Goal: Information Seeking & Learning: Learn about a topic

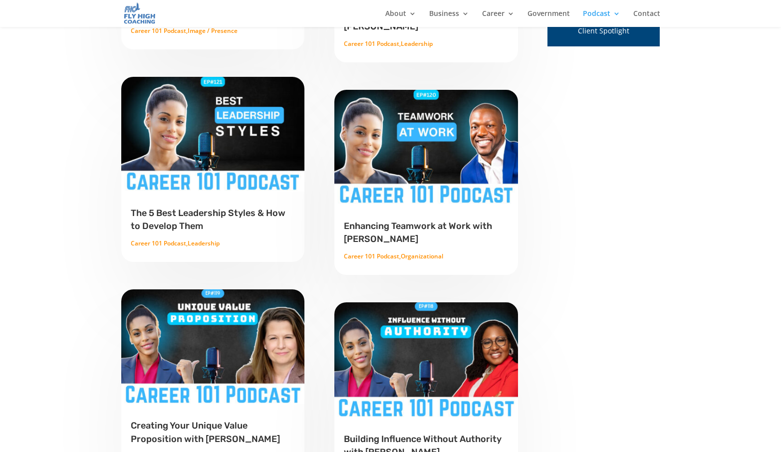
scroll to position [716, 0]
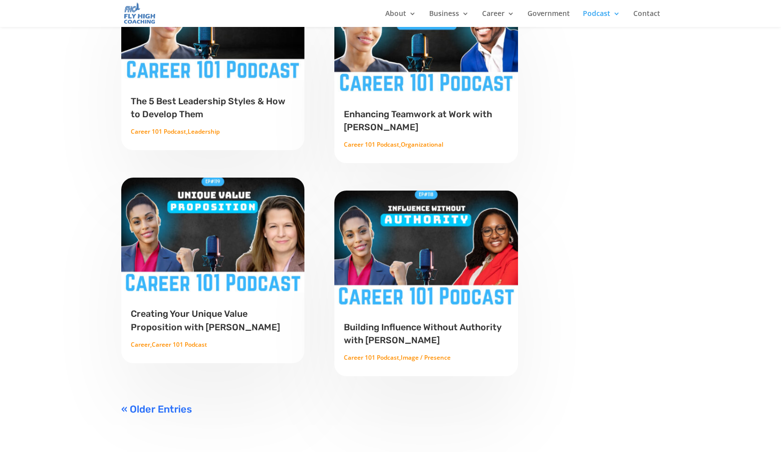
click at [153, 403] on link "« Older Entries" at bounding box center [156, 409] width 71 height 12
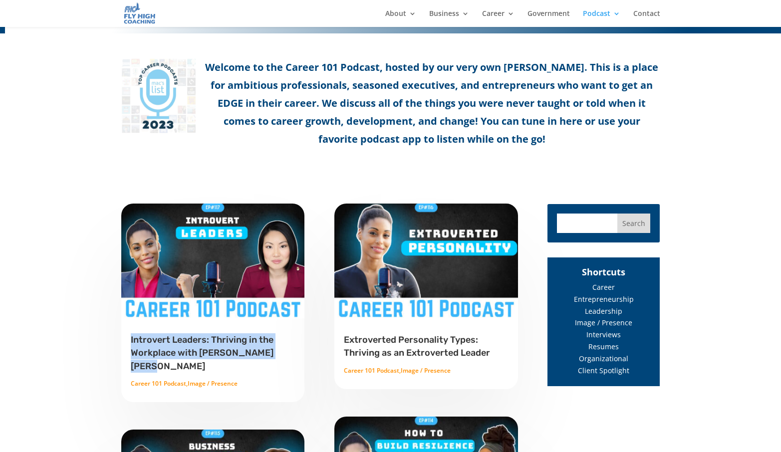
scroll to position [688, 0]
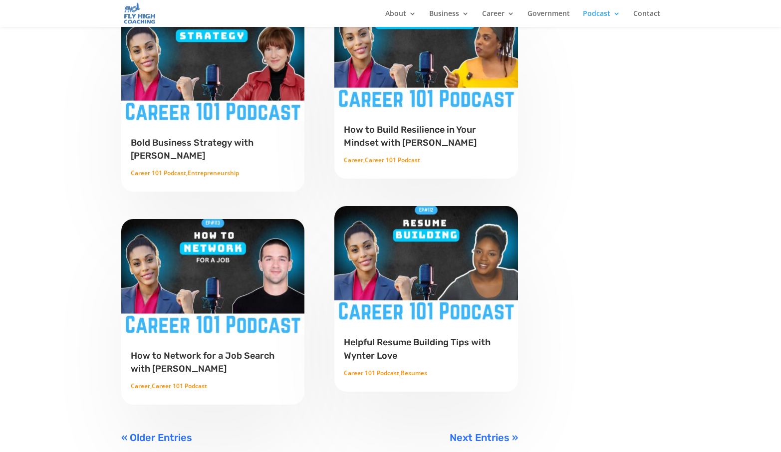
click at [163, 432] on link "« Older Entries" at bounding box center [156, 438] width 71 height 12
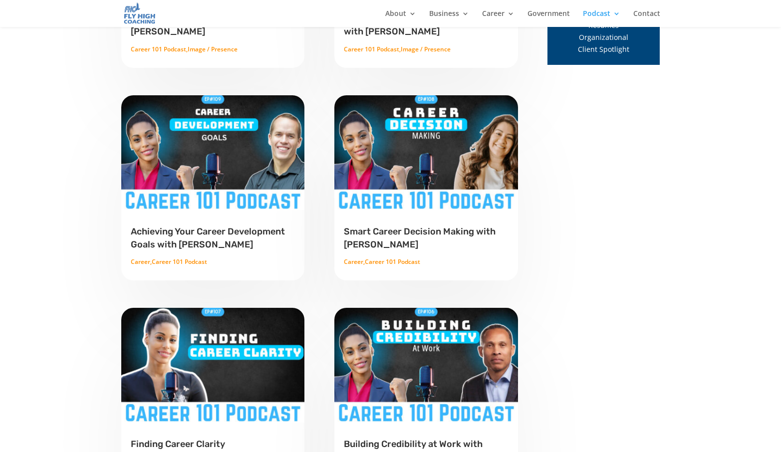
scroll to position [719, 0]
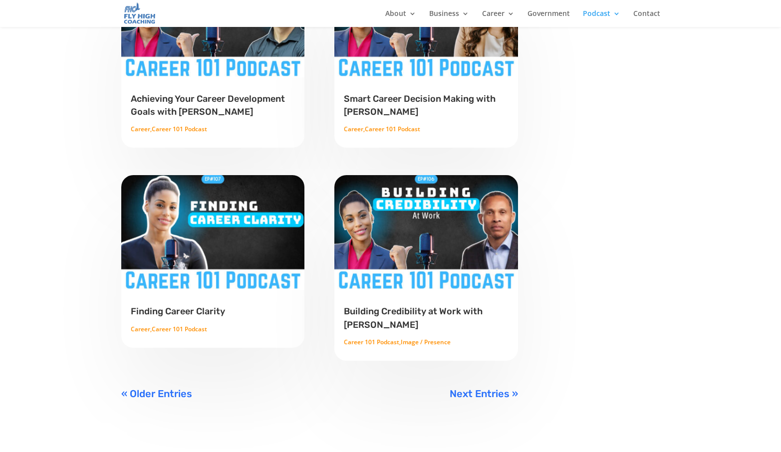
click at [475, 389] on link "Next Entries »" at bounding box center [484, 394] width 68 height 12
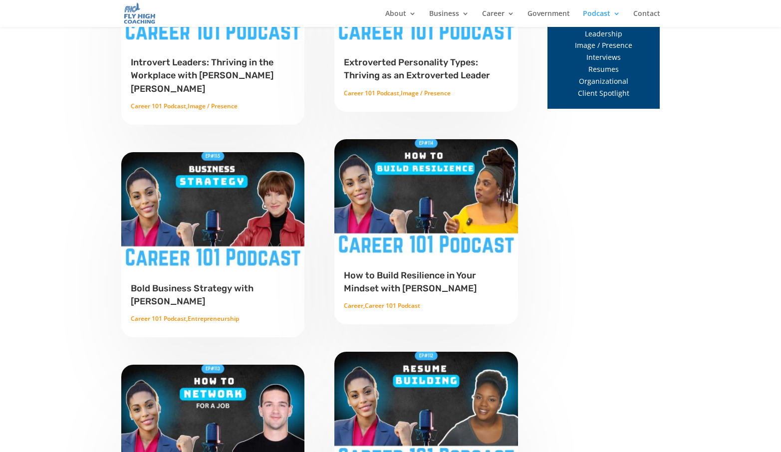
scroll to position [811, 0]
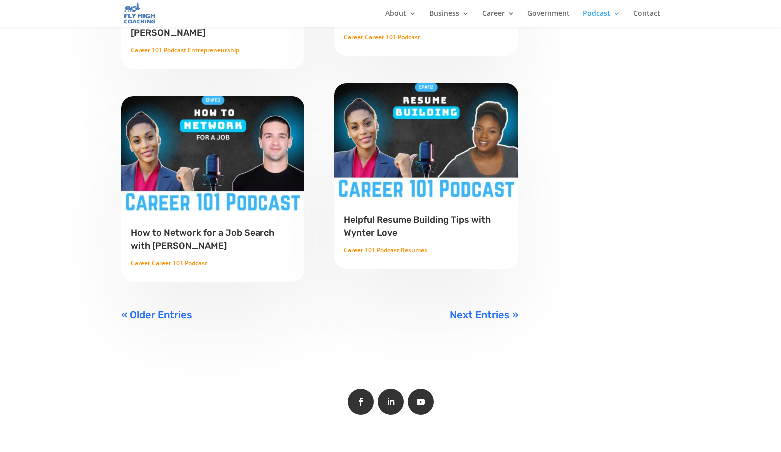
click at [471, 309] on link "Next Entries »" at bounding box center [484, 315] width 68 height 12
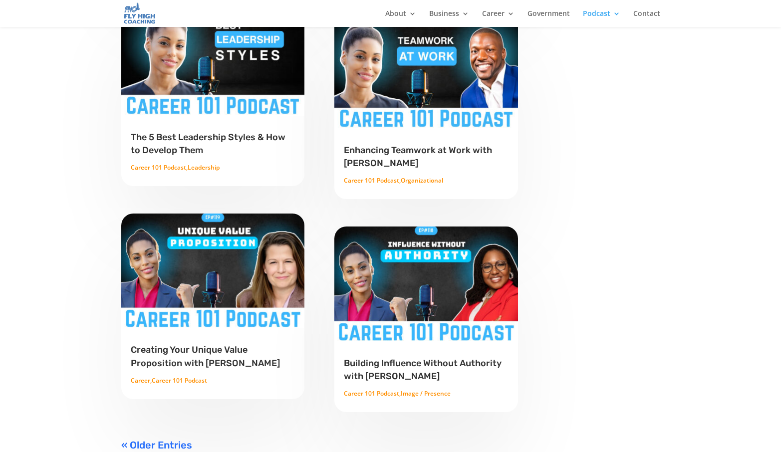
scroll to position [700, 0]
